Goal: Task Accomplishment & Management: Use online tool/utility

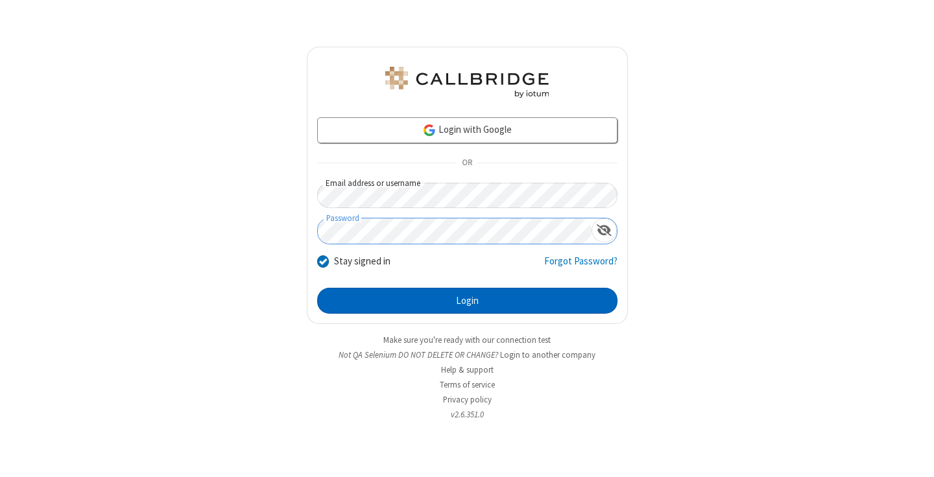
click at [467, 301] on button "Login" at bounding box center [467, 301] width 300 height 26
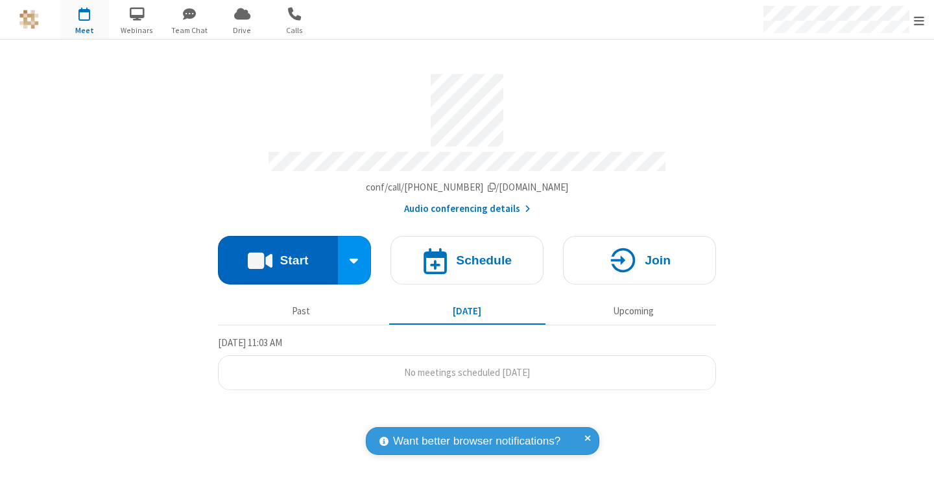
click at [277, 254] on button "Start" at bounding box center [278, 260] width 120 height 49
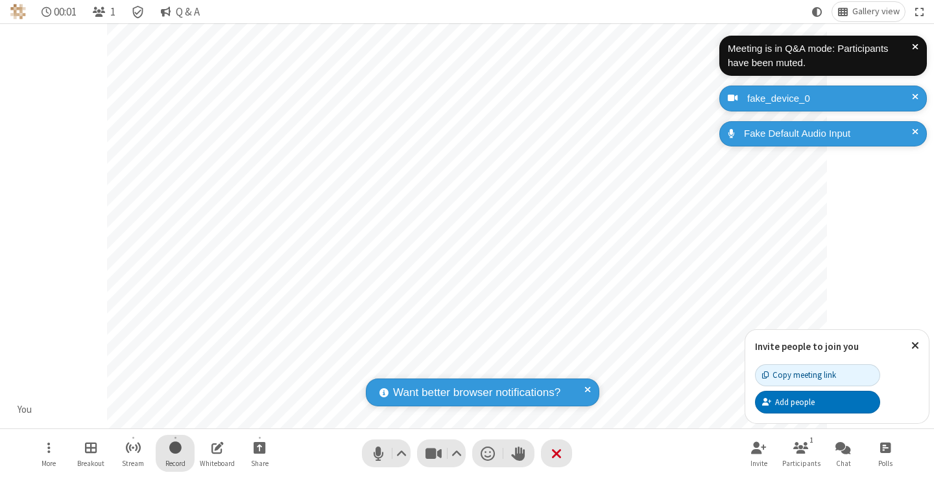
click at [175, 453] on span "Start recording" at bounding box center [175, 448] width 12 height 16
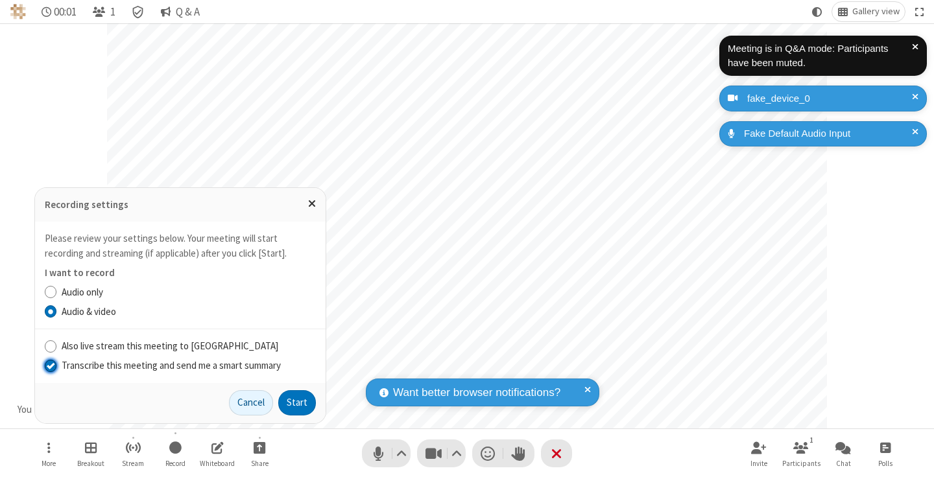
click at [50, 365] on input "Transcribe this meeting and send me a smart summary" at bounding box center [51, 365] width 12 height 14
click at [297, 403] on button "Start" at bounding box center [297, 403] width 38 height 26
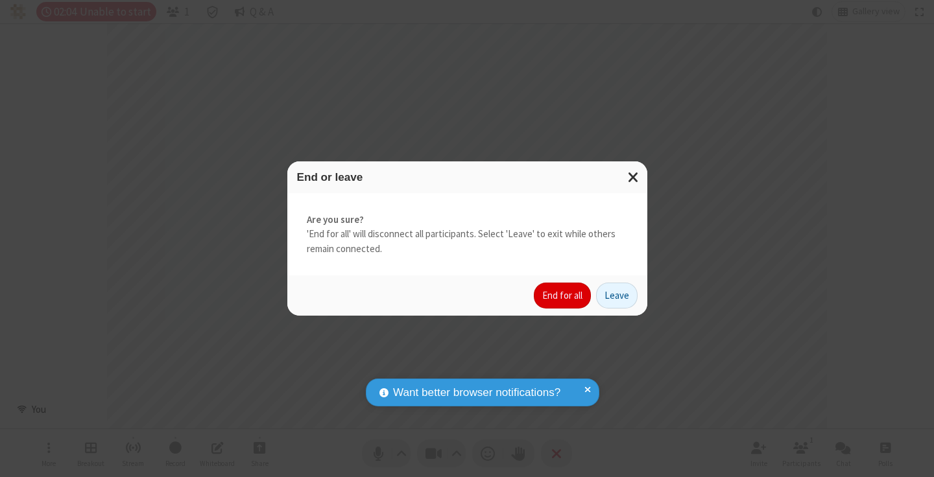
click at [563, 296] on button "End for all" at bounding box center [562, 296] width 57 height 26
